Goal: Transaction & Acquisition: Subscribe to service/newsletter

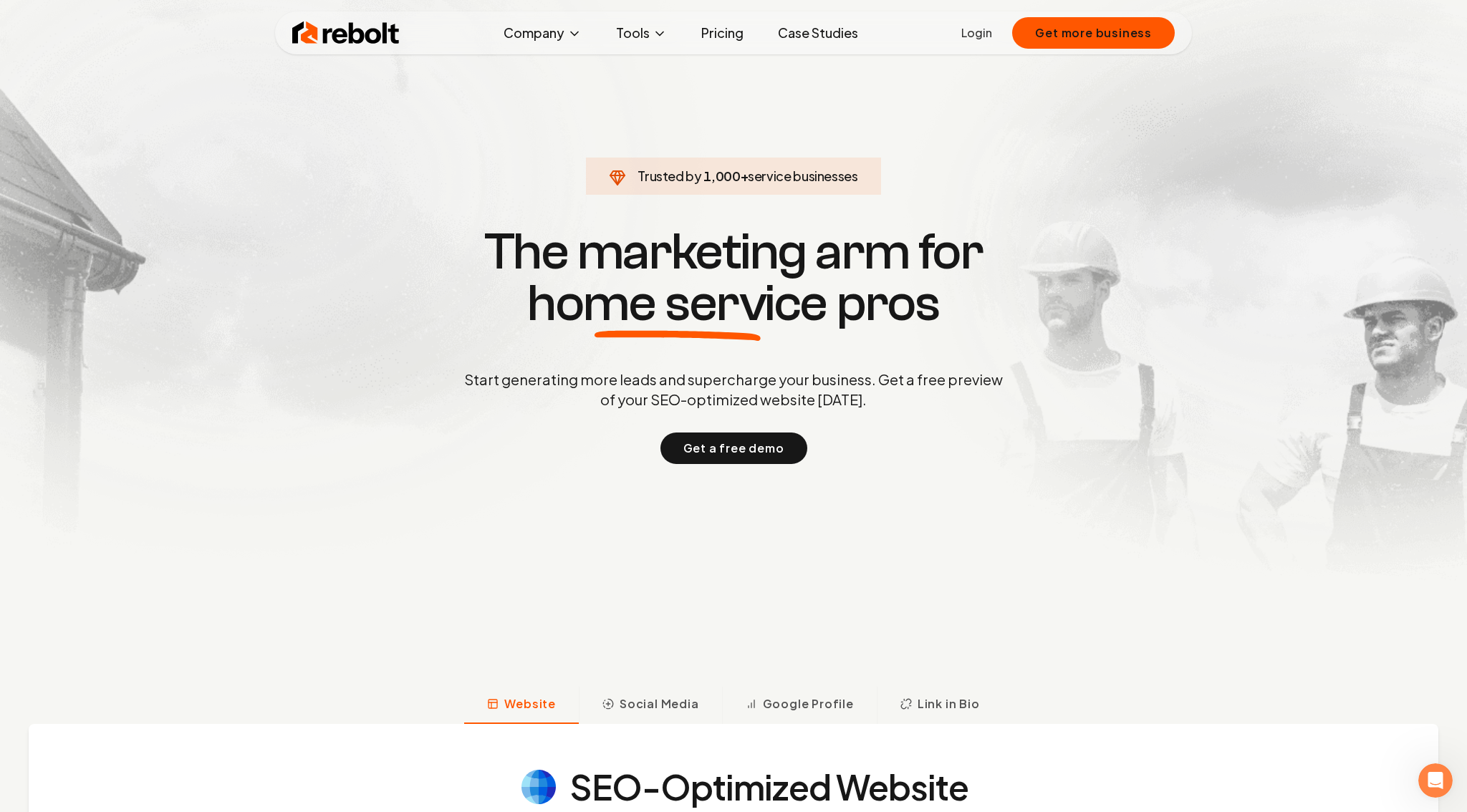
scroll to position [150, 0]
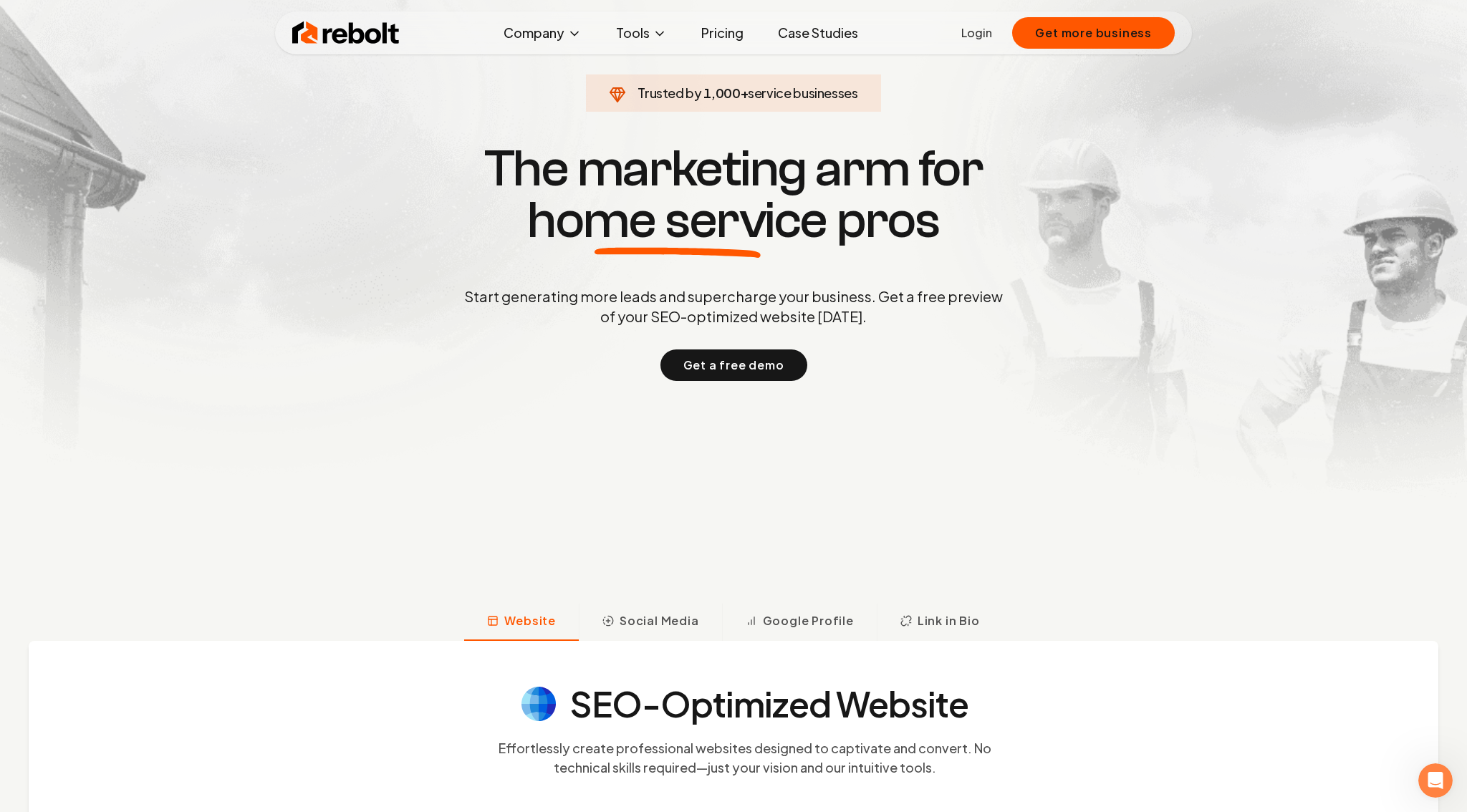
click at [791, 624] on span "Google Profile" at bounding box center [808, 620] width 91 height 17
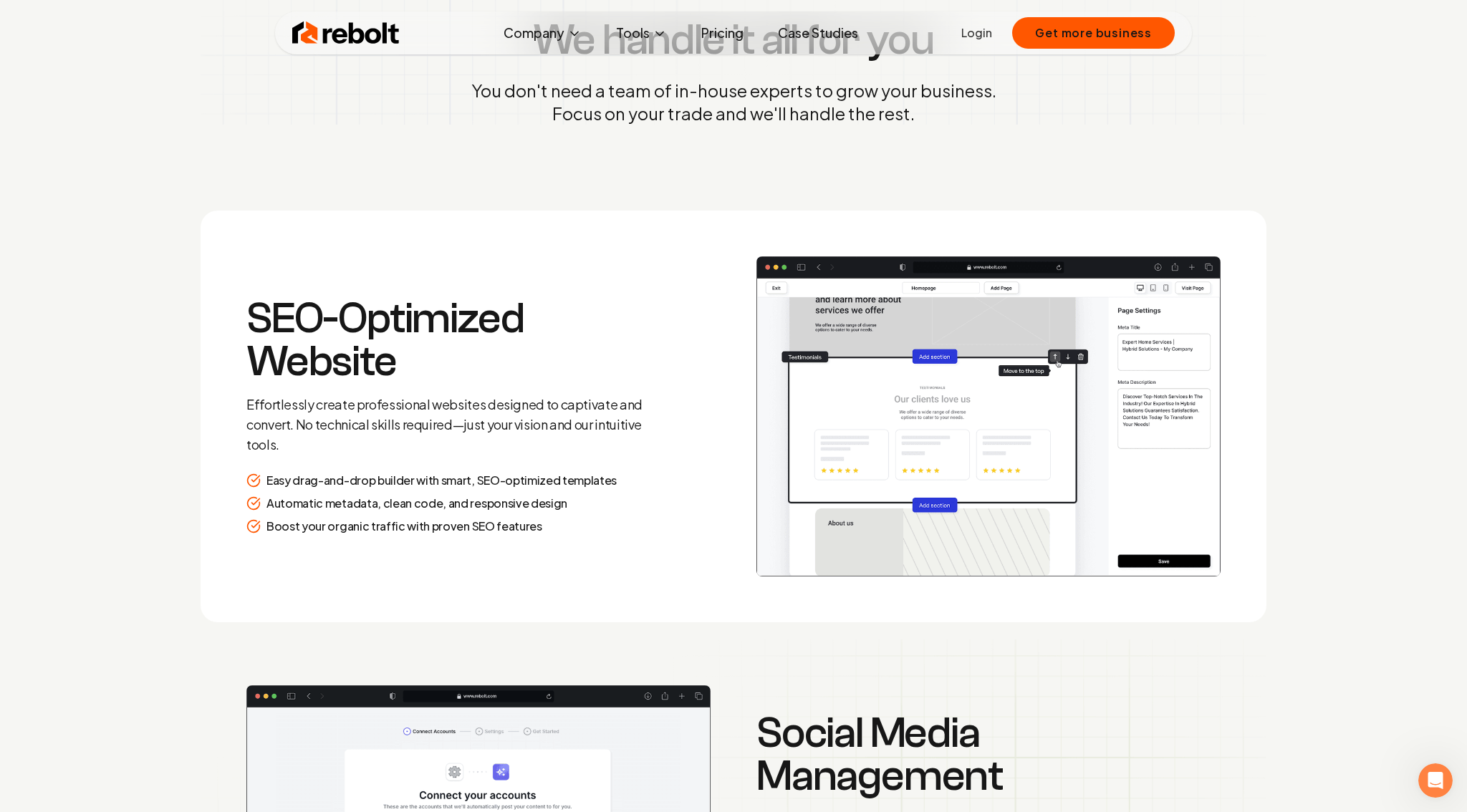
scroll to position [2074, 0]
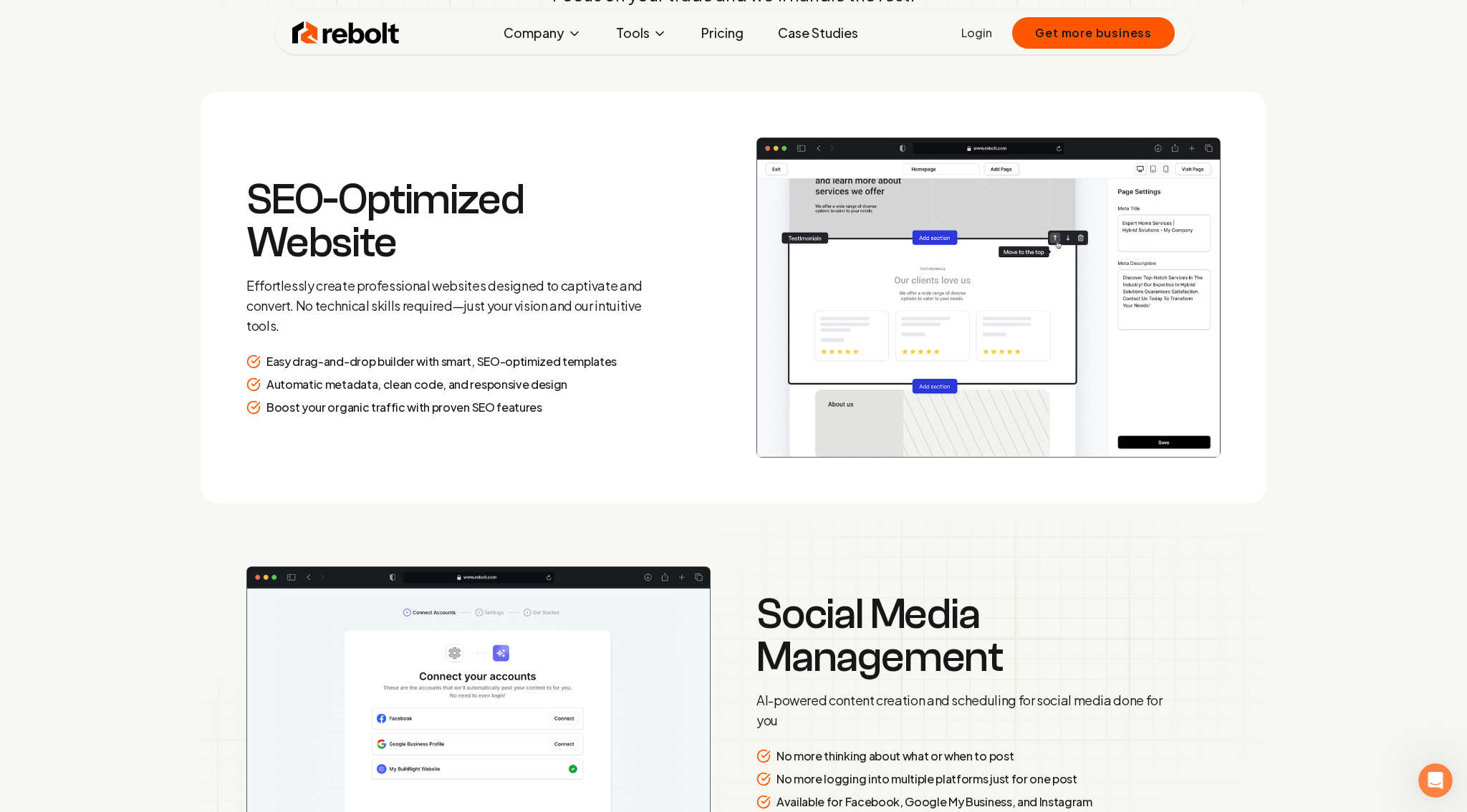
click at [922, 414] on img at bounding box center [989, 297] width 464 height 320
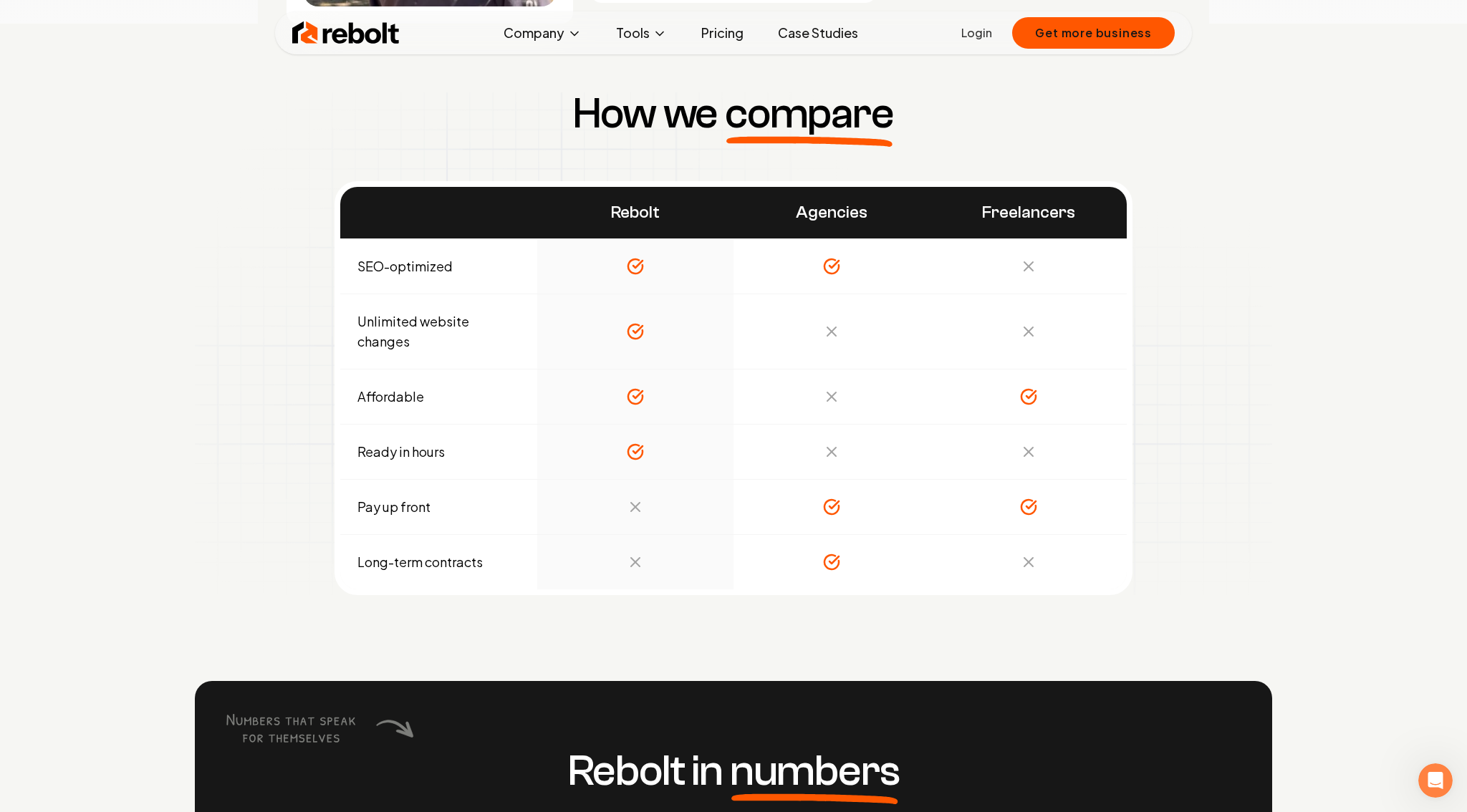
scroll to position [5039, 0]
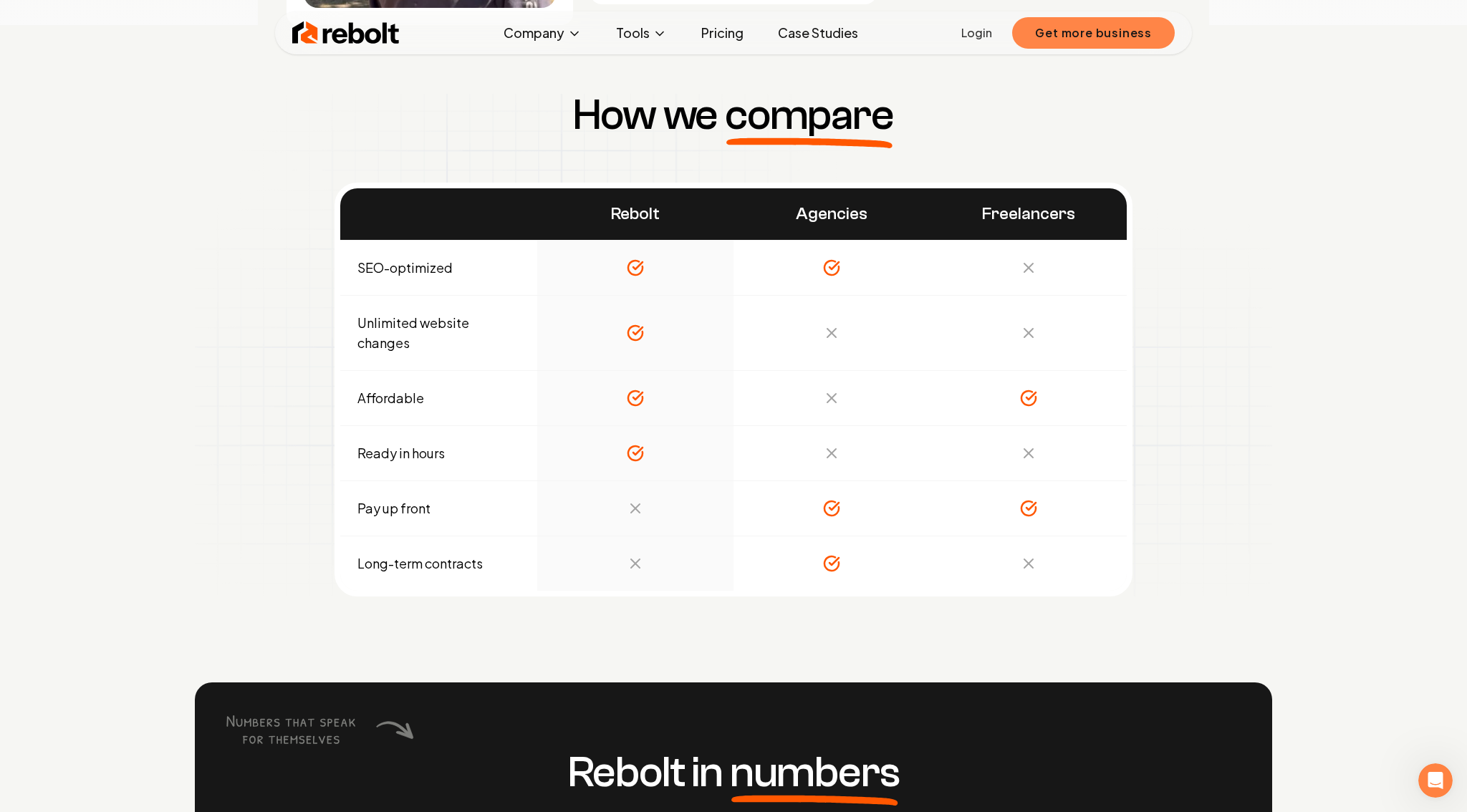
click at [1044, 29] on button "Get more business" at bounding box center [1094, 33] width 163 height 32
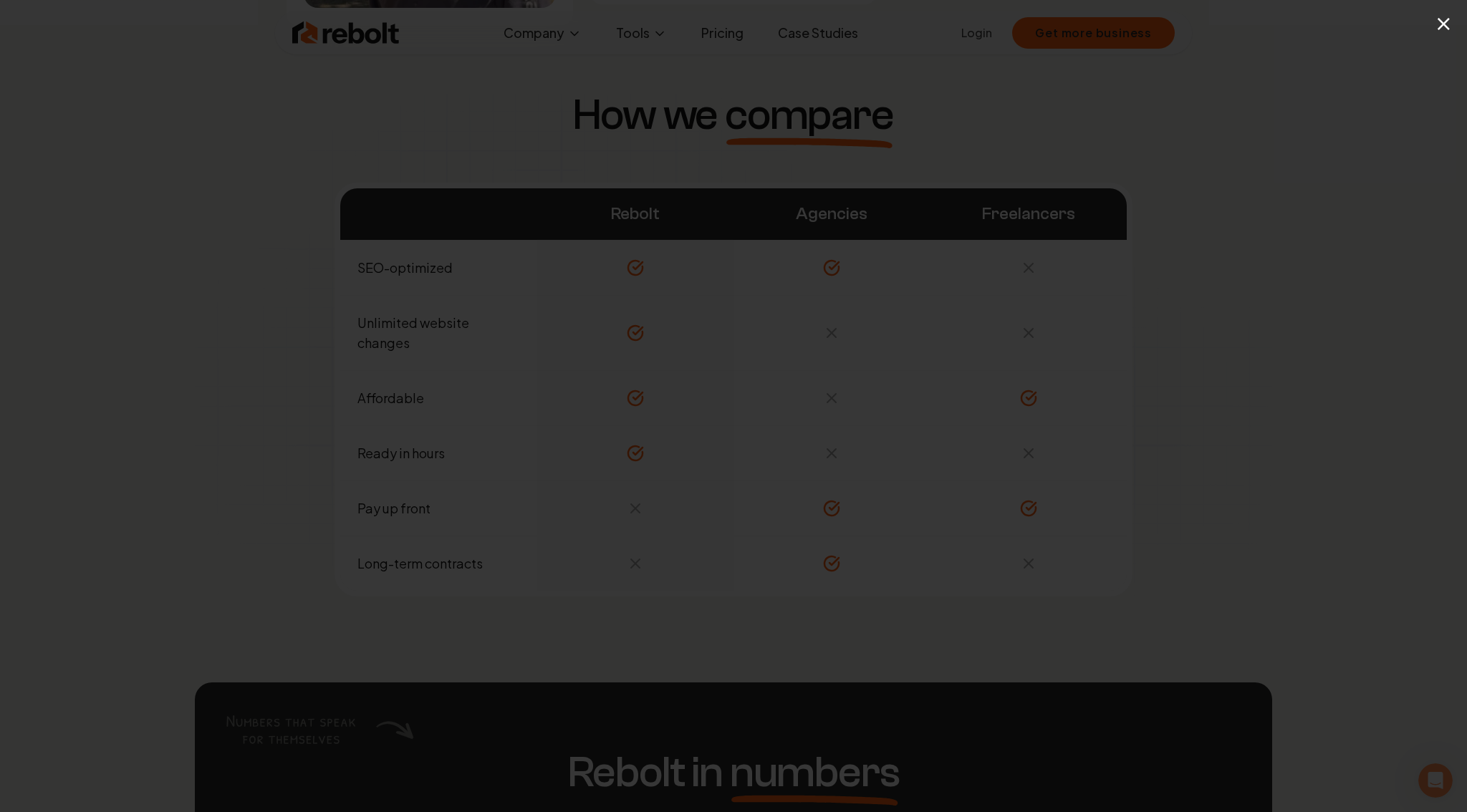
click at [1444, 30] on button "×" at bounding box center [1444, 23] width 18 height 33
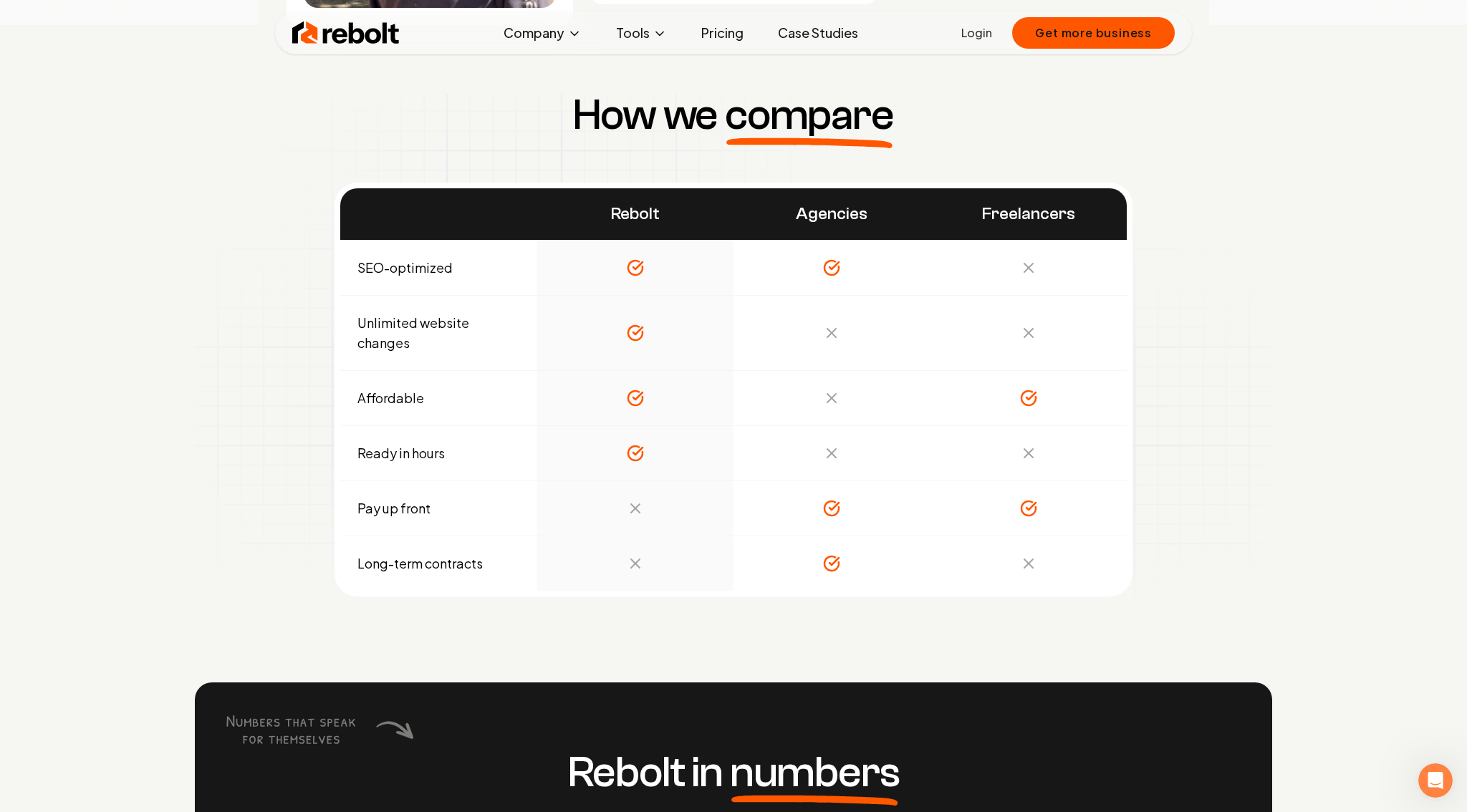
click at [691, 45] on li "Pricing" at bounding box center [722, 33] width 65 height 29
click at [718, 34] on link "Pricing" at bounding box center [722, 33] width 65 height 29
